Goal: Information Seeking & Learning: Learn about a topic

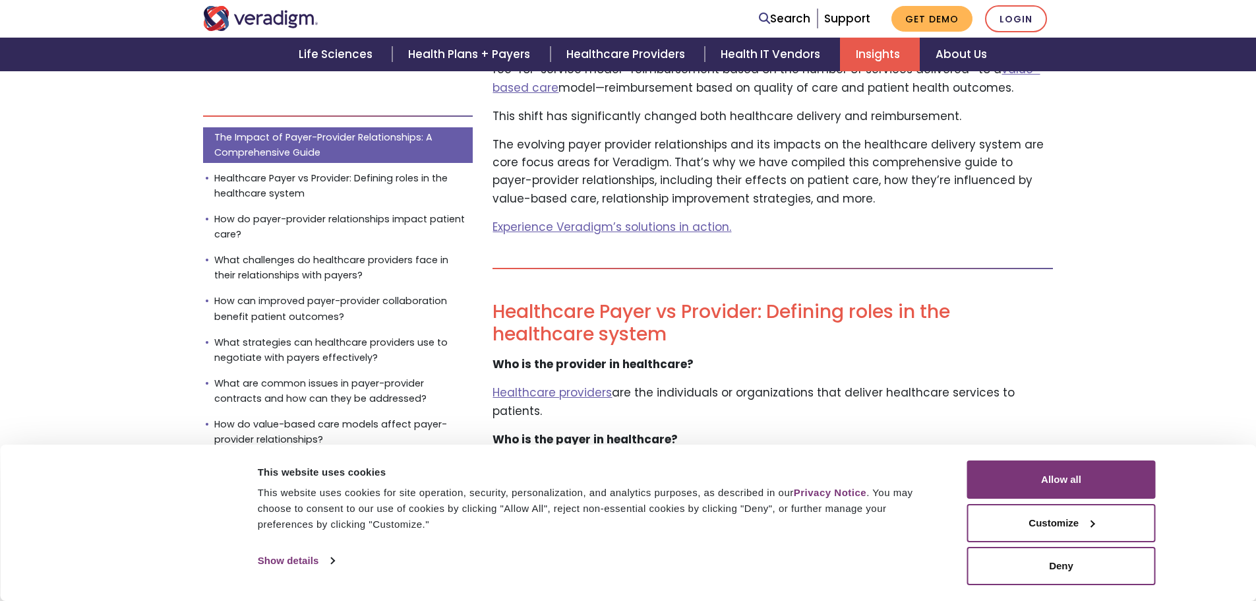
scroll to position [659, 0]
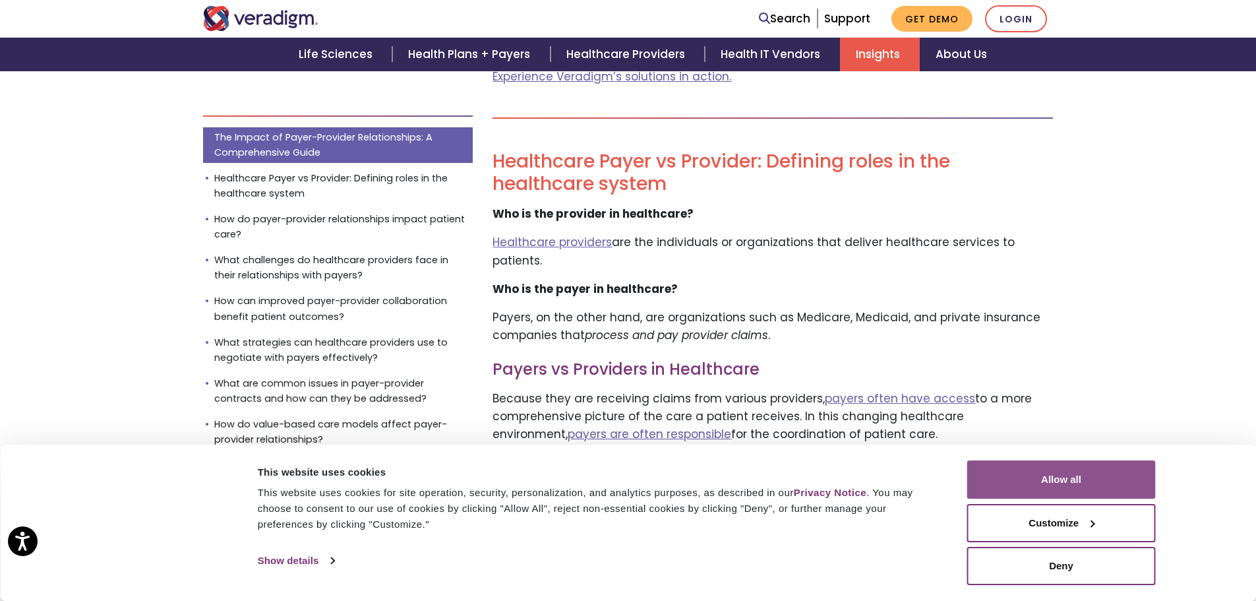
click at [1066, 482] on button "Allow all" at bounding box center [1061, 479] width 189 height 38
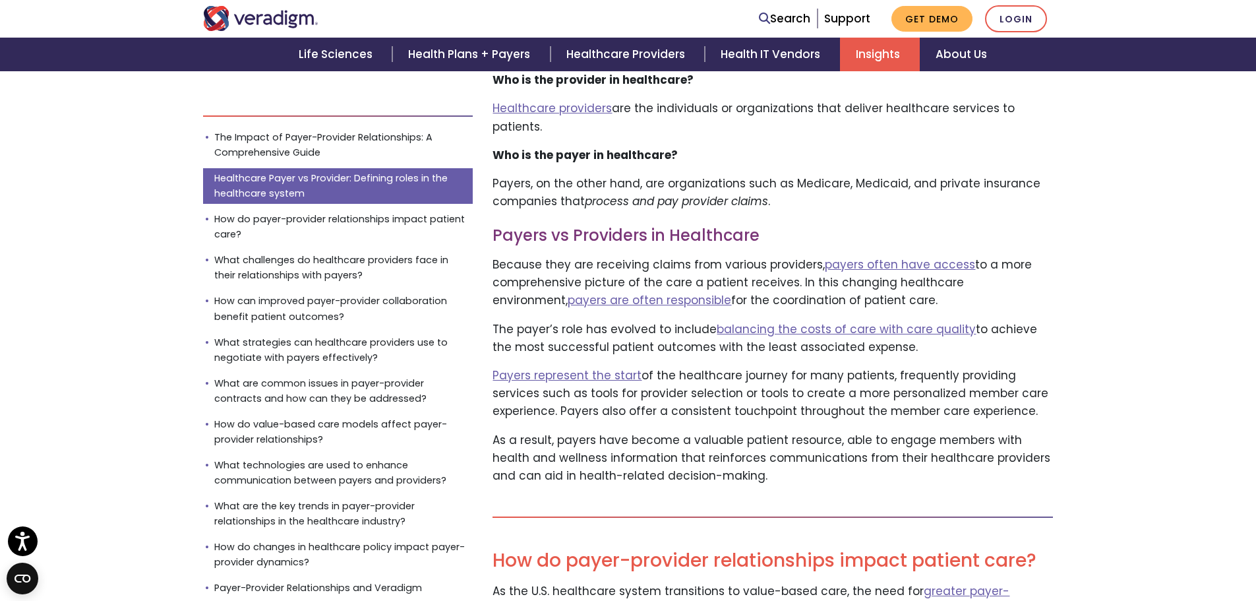
scroll to position [923, 0]
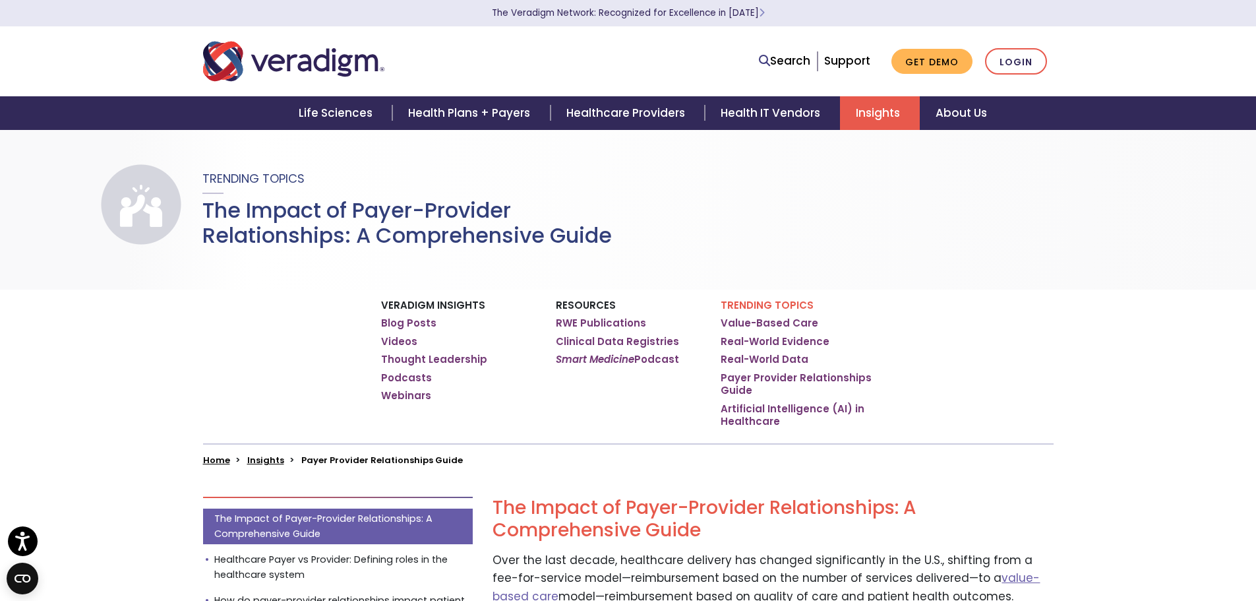
scroll to position [0, 0]
click at [972, 525] on h2 "The Impact of Payer-Provider Relationships: A Comprehensive Guide" at bounding box center [773, 519] width 561 height 44
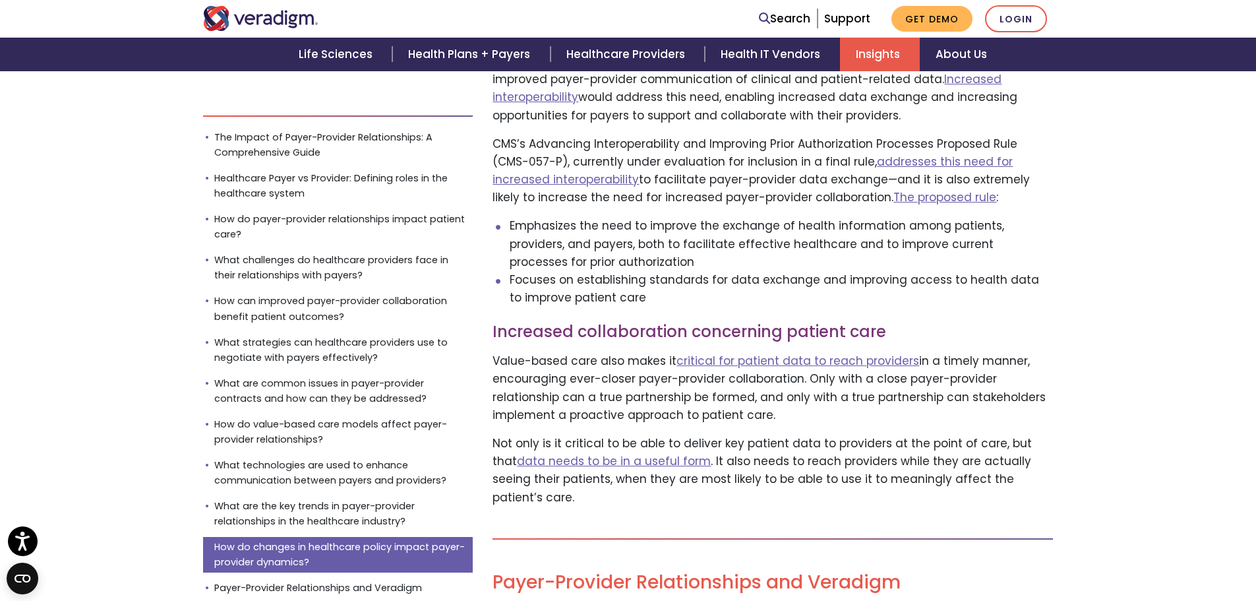
scroll to position [9269, 0]
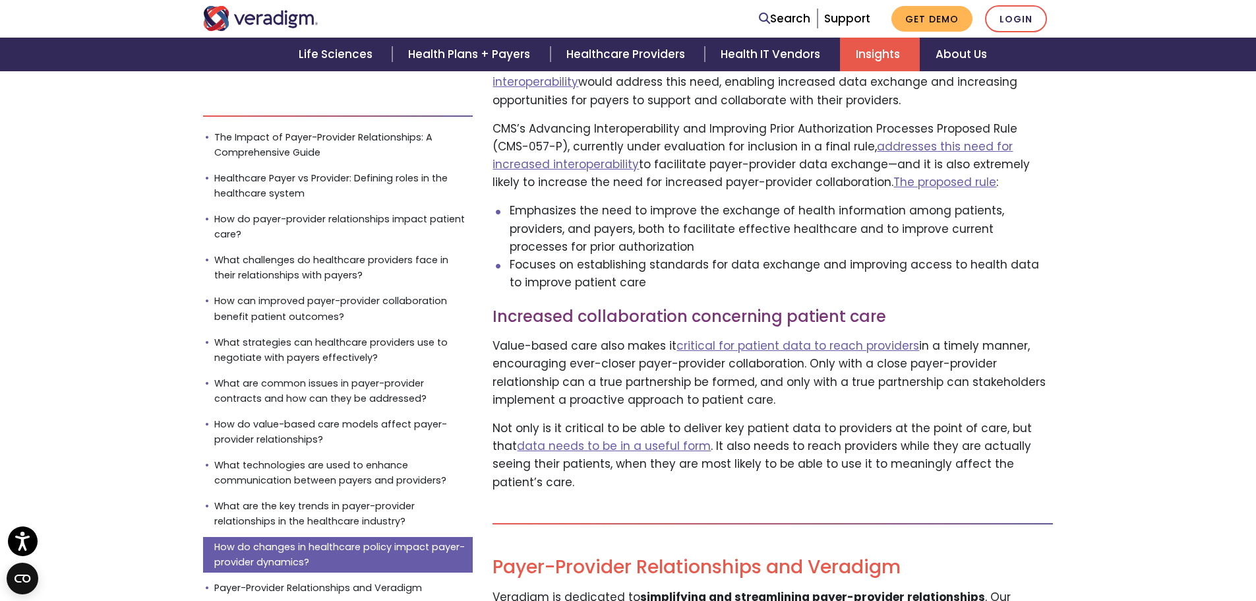
click at [367, 487] on ul "The Impact of Payer-Provider Relationships: A Comprehensive Guide Healthcare Pa…" at bounding box center [338, 365] width 270 height 476
click at [373, 578] on link "Payer-Provider Relationships and Veradigm" at bounding box center [338, 588] width 270 height 20
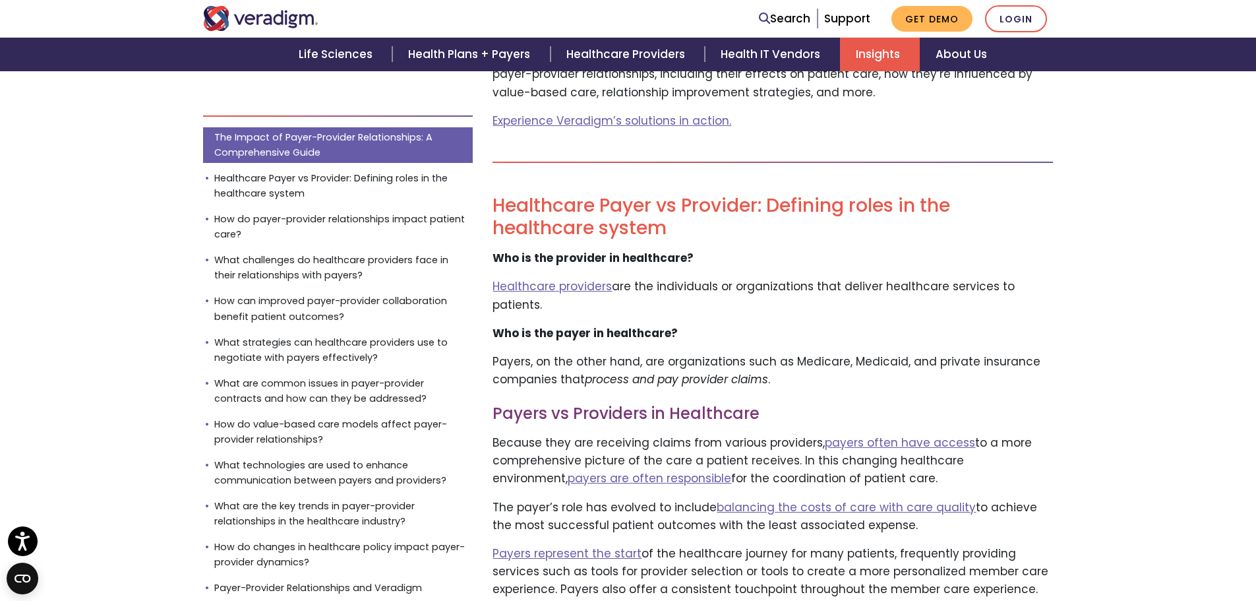
scroll to position [1055, 0]
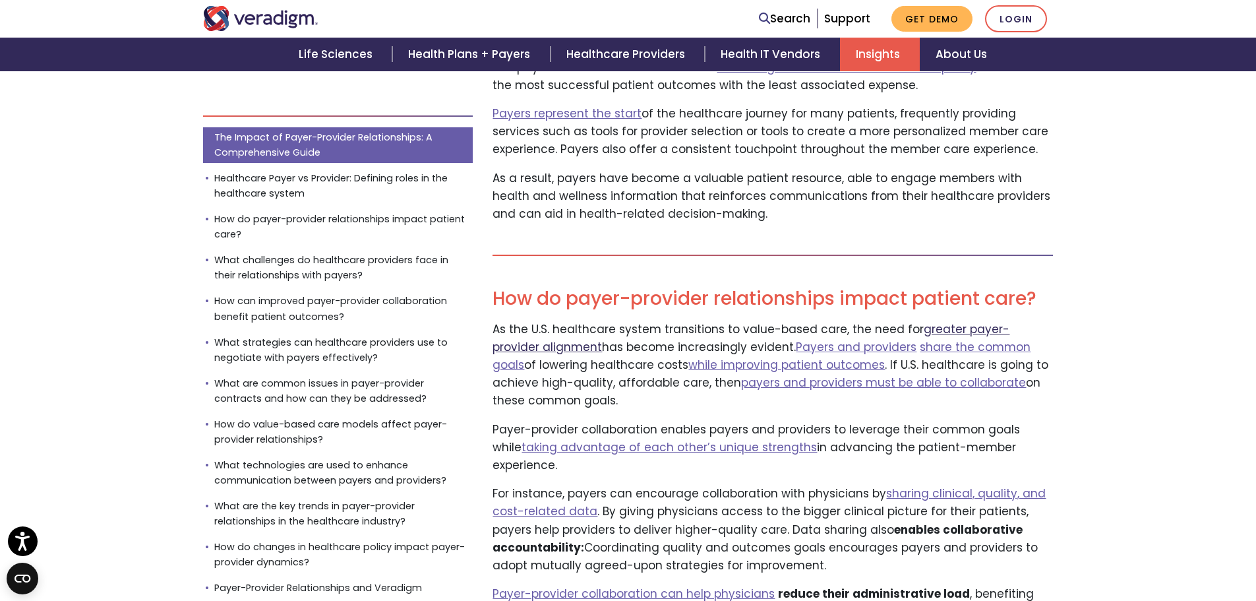
click at [1006, 321] on link "greater payer-provider alignment" at bounding box center [751, 338] width 517 height 34
click at [757, 375] on link "payers and providers must be able to collaborate" at bounding box center [883, 383] width 285 height 16
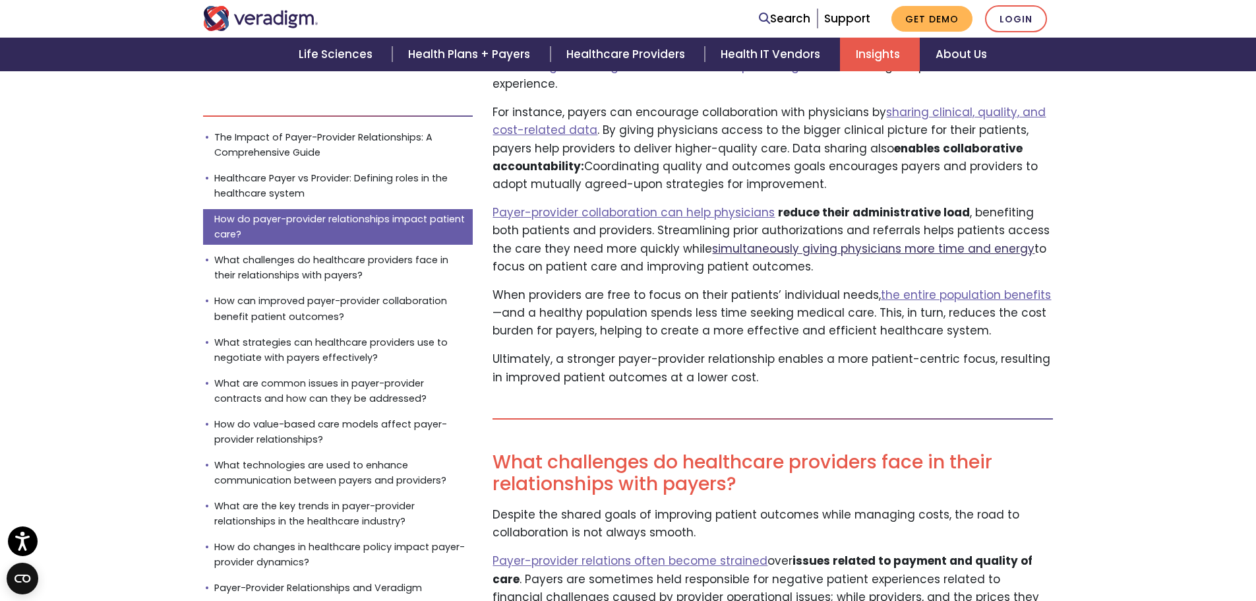
scroll to position [1451, 0]
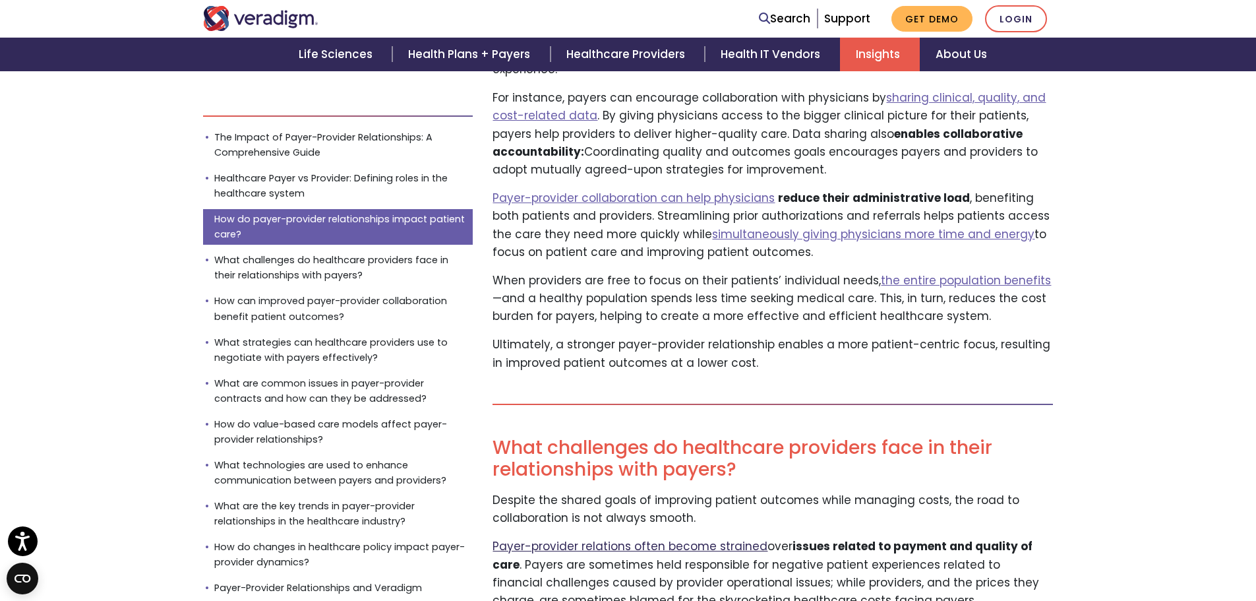
click at [708, 538] on link "Payer-provider relations often become strained" at bounding box center [630, 546] width 275 height 16
click at [398, 327] on ul "The Impact of Payer-Provider Relationships: A Comprehensive Guide Healthcare Pa…" at bounding box center [338, 365] width 270 height 476
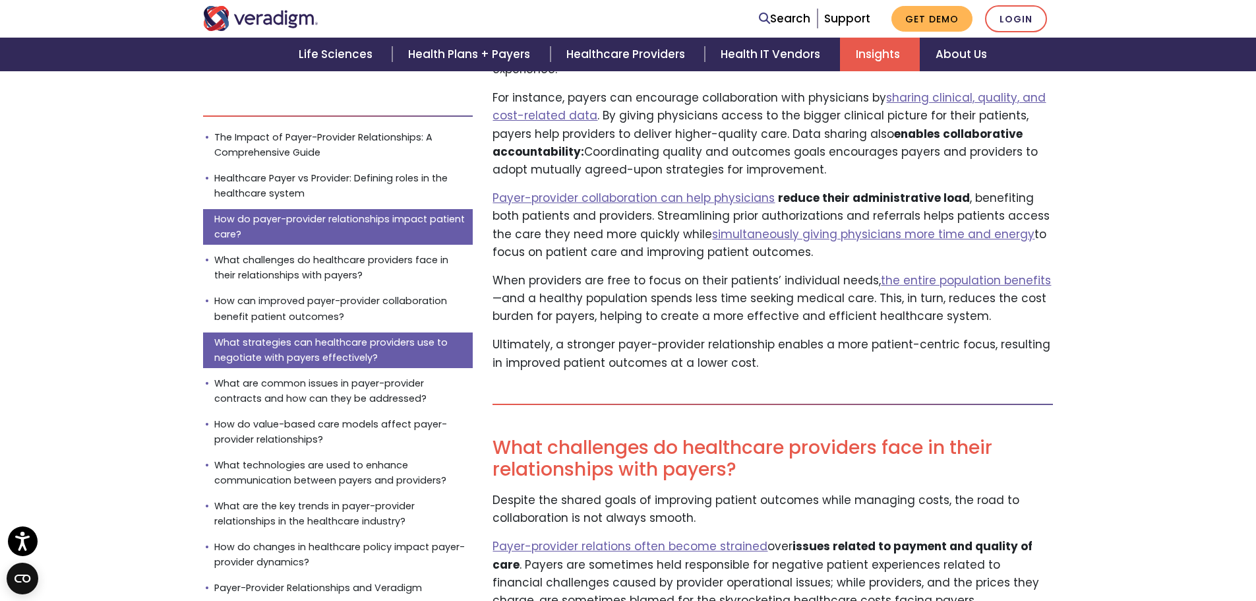
click at [392, 348] on link "What strategies can healthcare providers use to negotiate with payers effective…" at bounding box center [338, 350] width 270 height 36
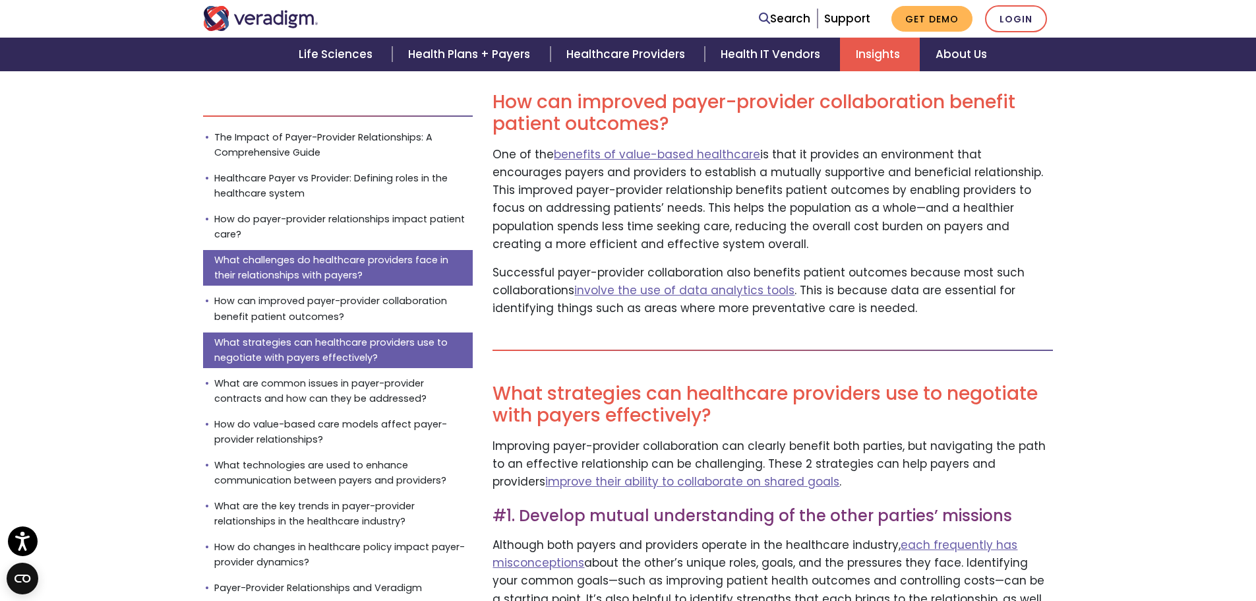
scroll to position [2866, 0]
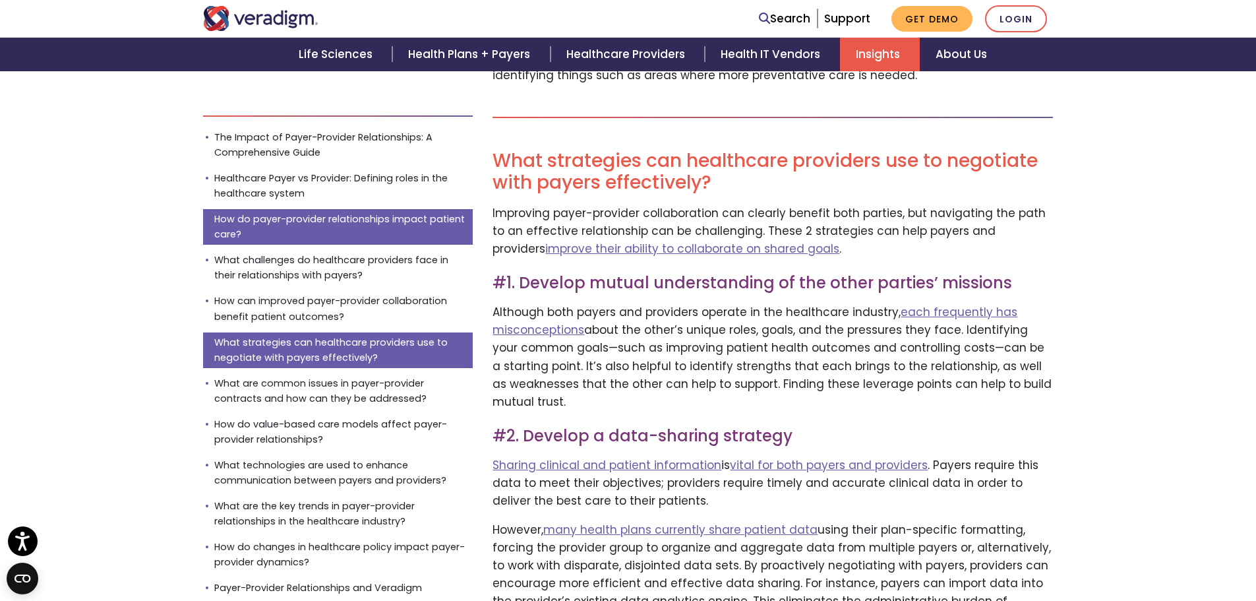
click at [388, 240] on link "How do payer-provider relationships impact patient care?" at bounding box center [338, 227] width 270 height 36
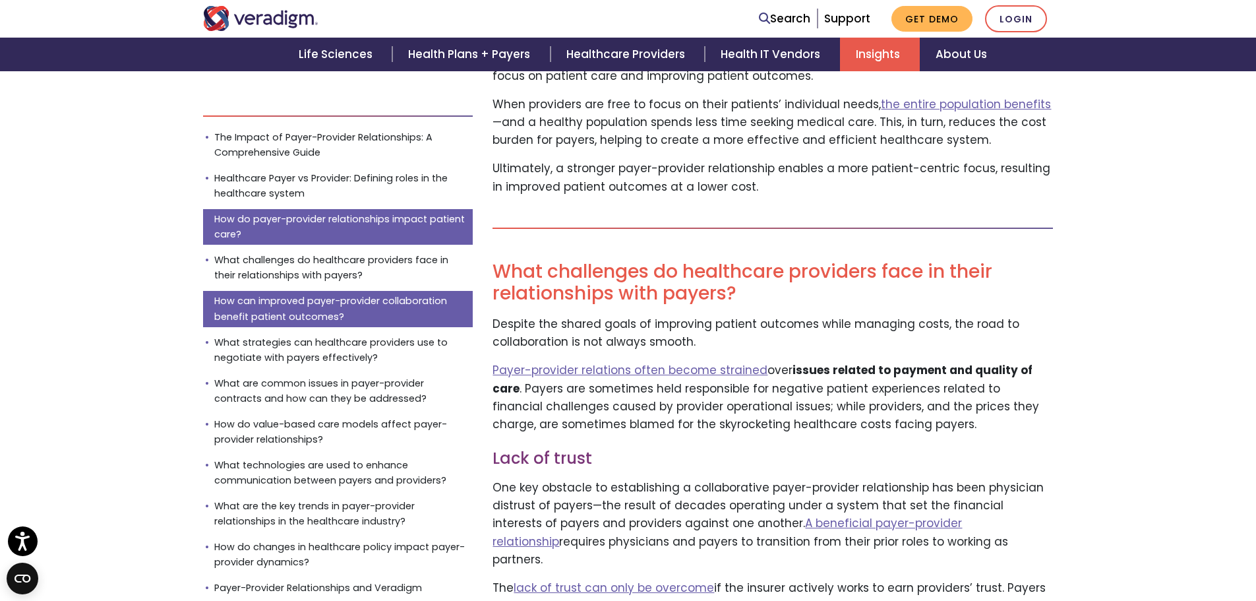
scroll to position [1229, 0]
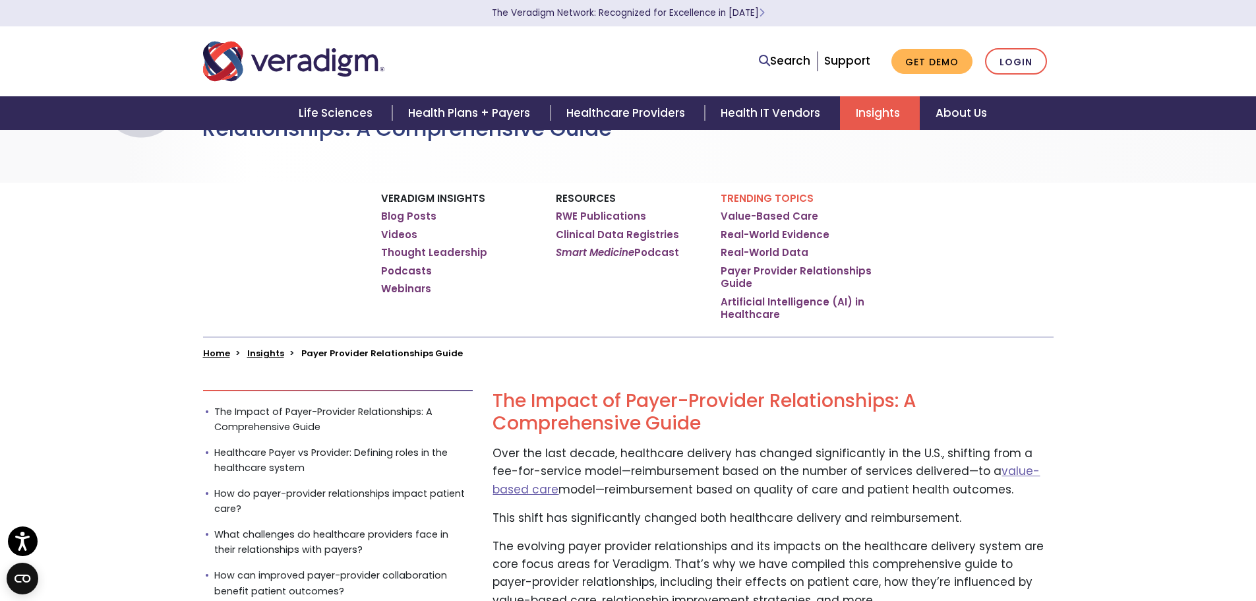
scroll to position [132, 0]
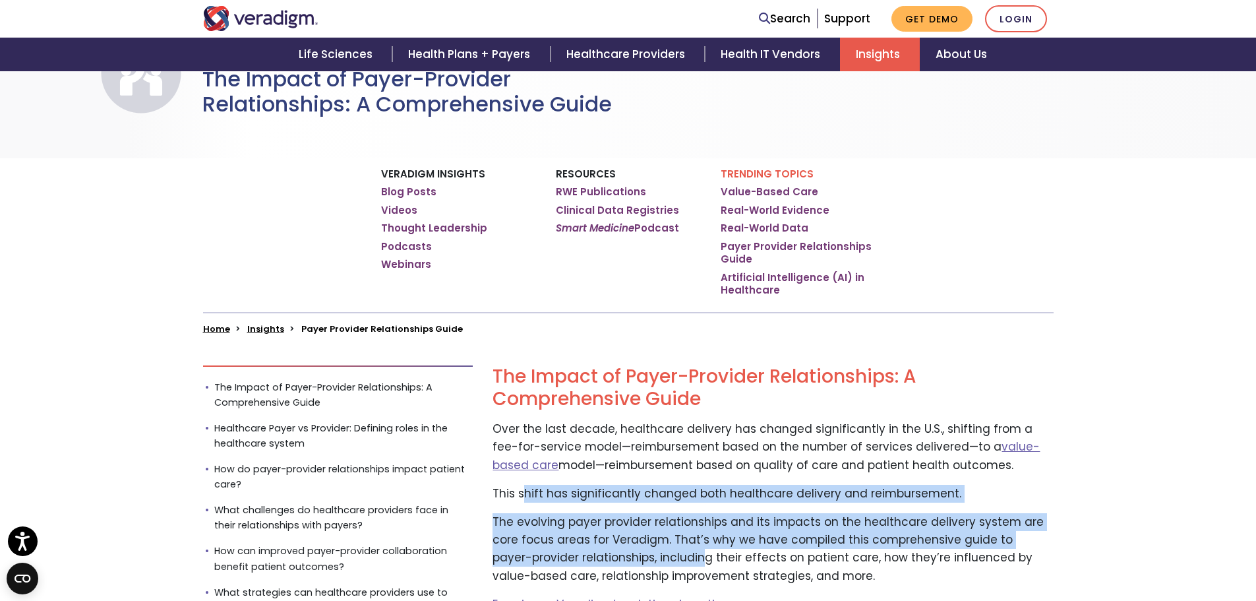
drag, startPoint x: 521, startPoint y: 493, endPoint x: 667, endPoint y: 550, distance: 156.6
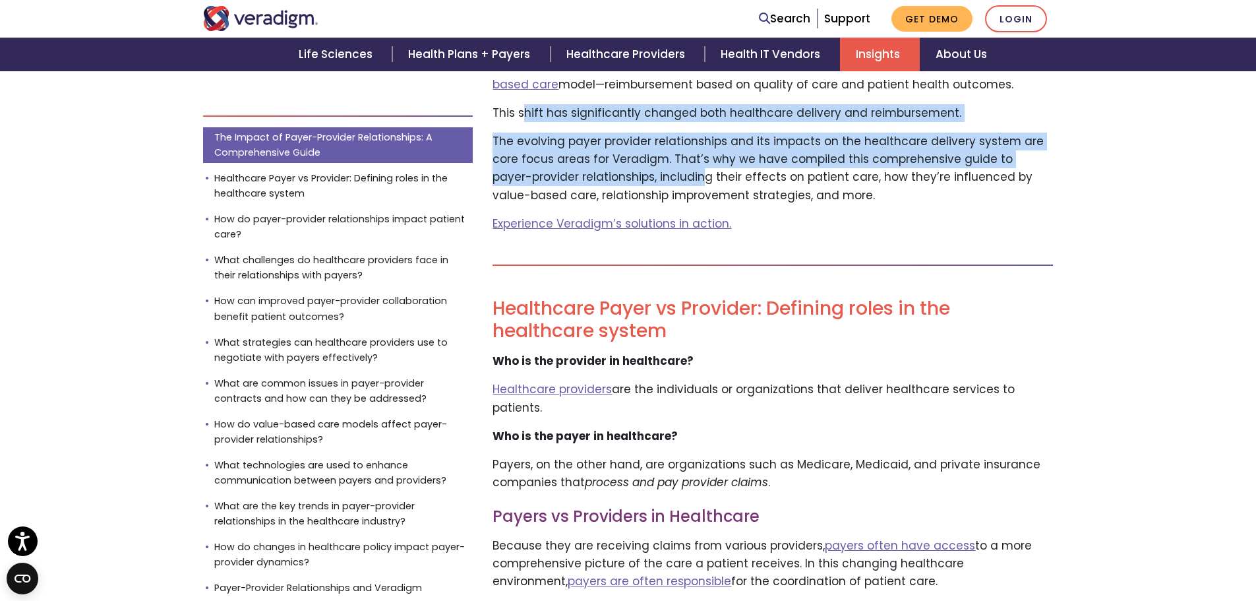
scroll to position [1055, 0]
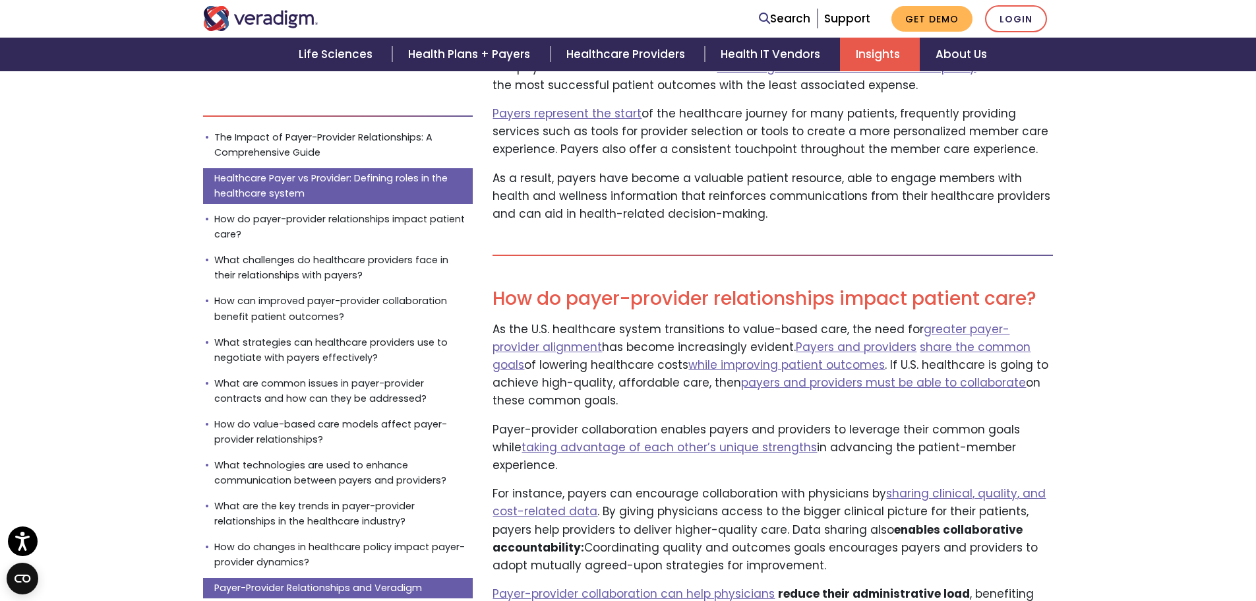
click at [262, 586] on link "Payer-Provider Relationships and Veradigm" at bounding box center [338, 588] width 270 height 20
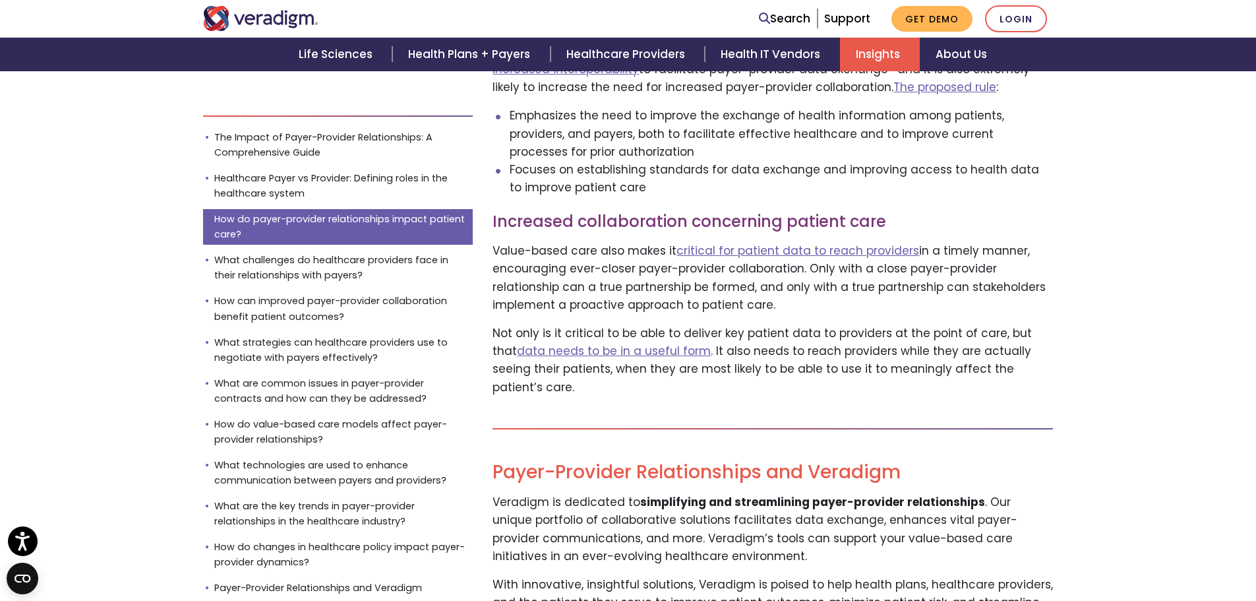
scroll to position [9478, 0]
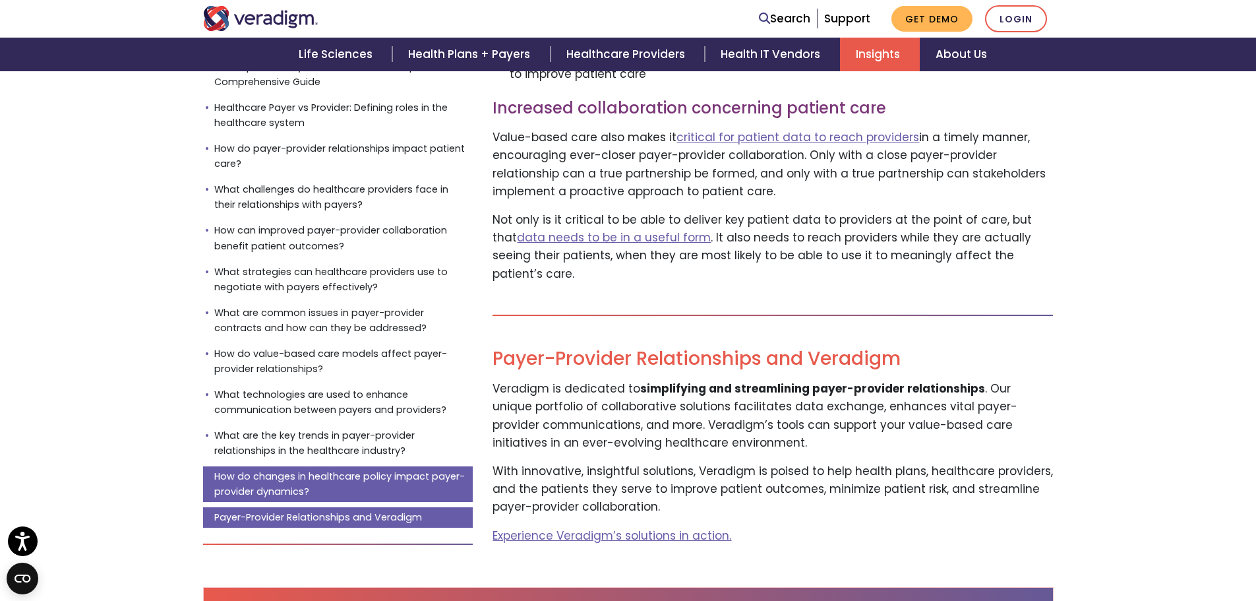
click at [303, 466] on link "How do changes in healthcare policy impact payer-provider dynamics?" at bounding box center [338, 484] width 270 height 36
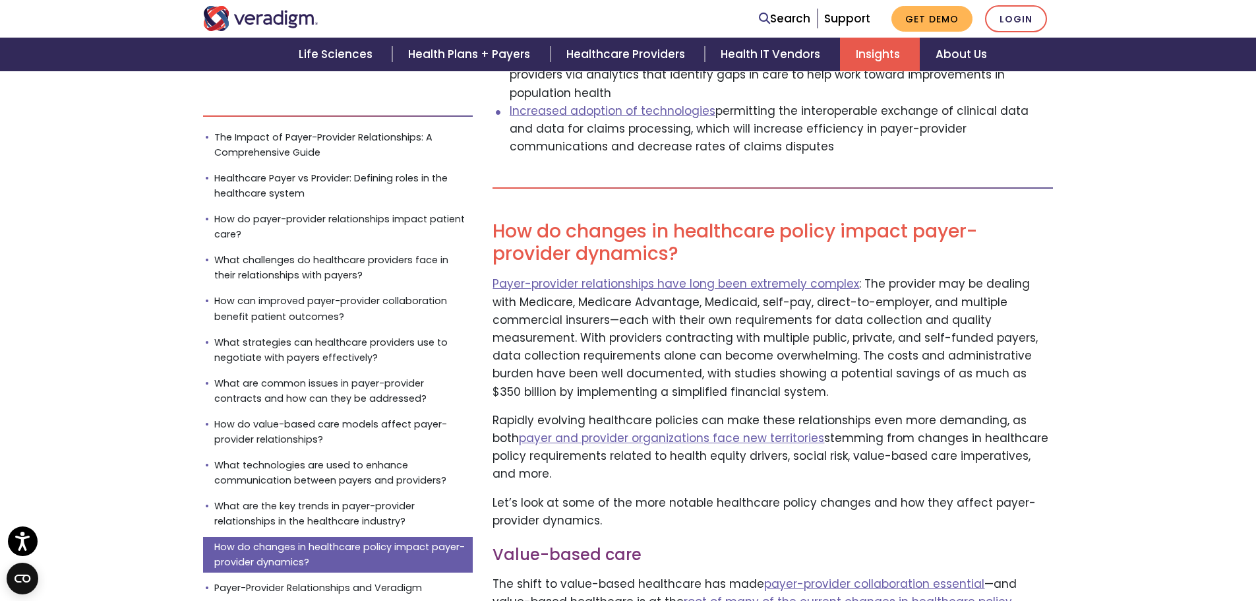
scroll to position [8442, 0]
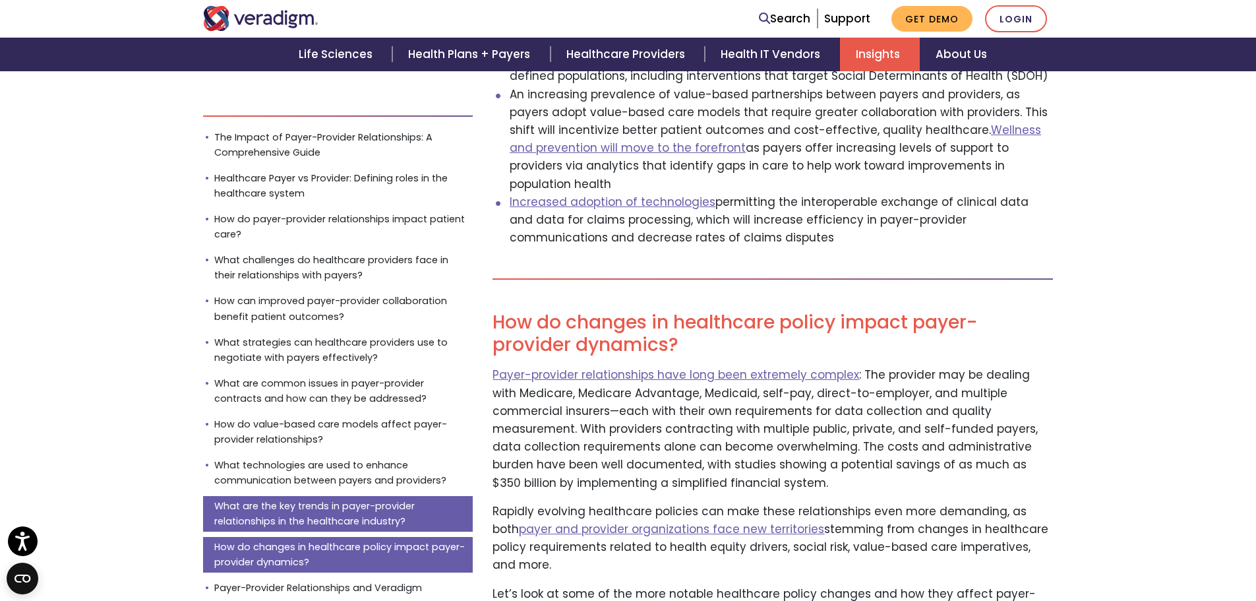
click at [379, 512] on link "What are the key trends in payer-provider relationships in the healthcare indus…" at bounding box center [338, 514] width 270 height 36
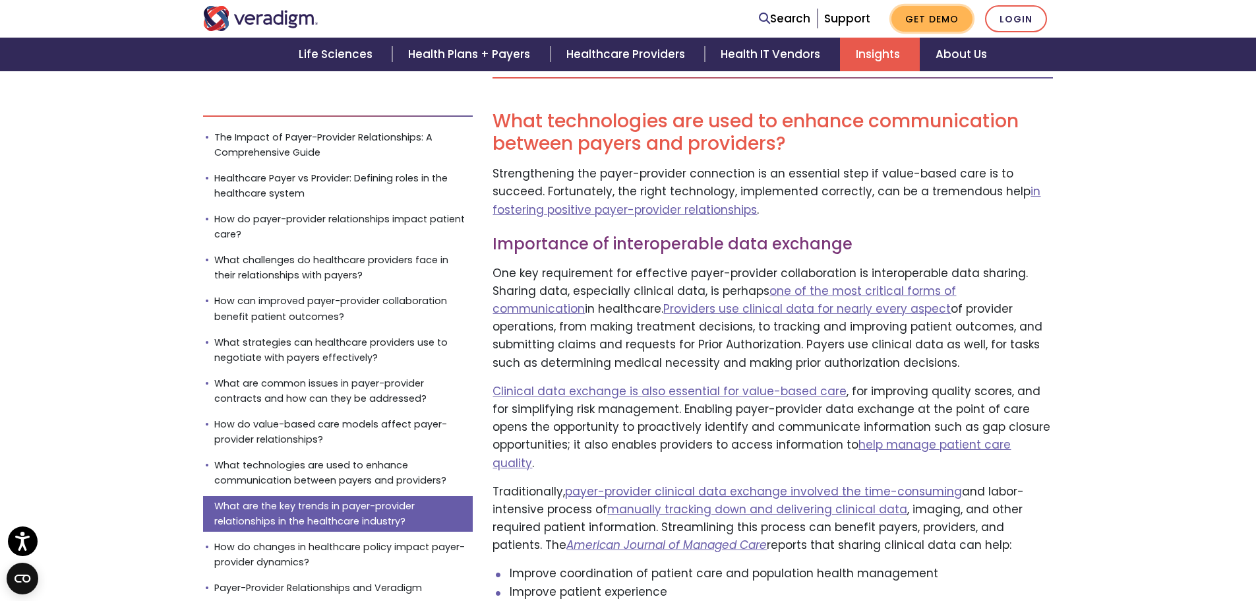
scroll to position [7284, 0]
